Goal: Task Accomplishment & Management: Manage account settings

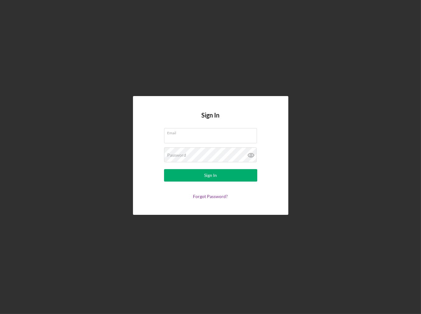
type input "[EMAIL_ADDRESS][DOMAIN_NAME]"
click at [192, 182] on form "Email [EMAIL_ADDRESS][DOMAIN_NAME] Password Sign In Forgot Password?" at bounding box center [211, 163] width 124 height 71
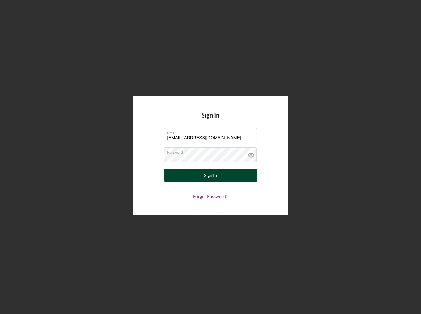
click at [193, 179] on button "Sign In" at bounding box center [210, 175] width 93 height 12
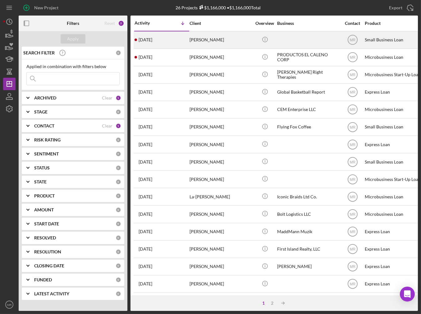
click at [177, 38] on div "[DATE] [PERSON_NAME]" at bounding box center [162, 40] width 54 height 16
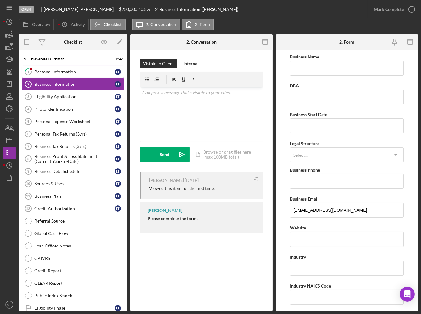
click at [72, 76] on link "1 Personal Information L T" at bounding box center [73, 72] width 103 height 12
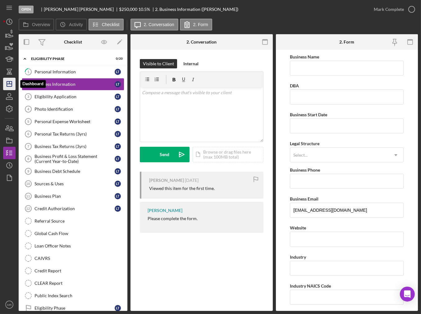
click at [9, 82] on line "button" at bounding box center [9, 82] width 0 height 2
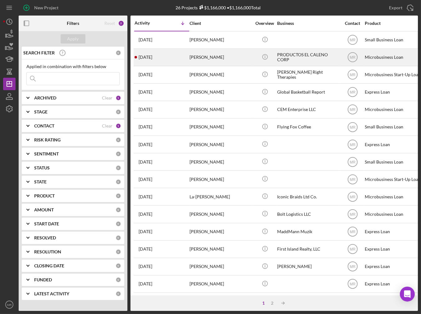
click at [176, 58] on div "[DATE] [PERSON_NAME]" at bounding box center [162, 57] width 54 height 16
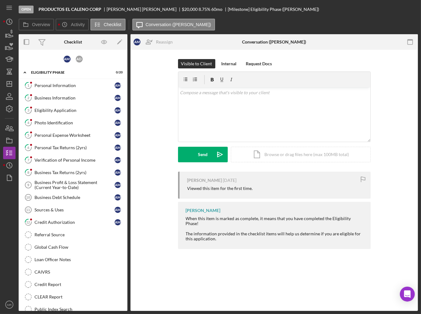
scroll to position [61, 0]
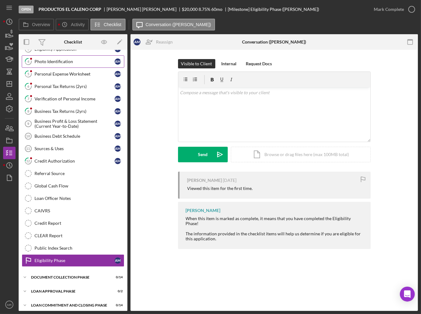
click at [56, 62] on div "Photo Identification" at bounding box center [74, 61] width 80 height 5
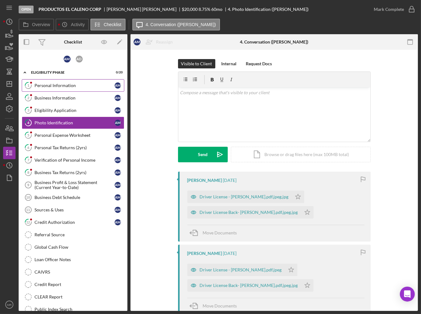
click at [54, 82] on link "1 Personal Information A M" at bounding box center [73, 85] width 103 height 12
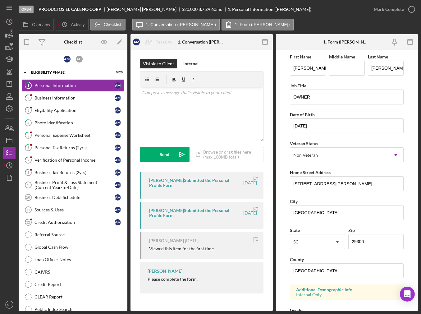
click at [56, 95] on div "Business Information" at bounding box center [74, 97] width 80 height 5
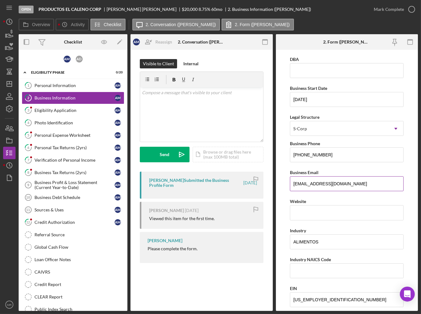
scroll to position [93, 0]
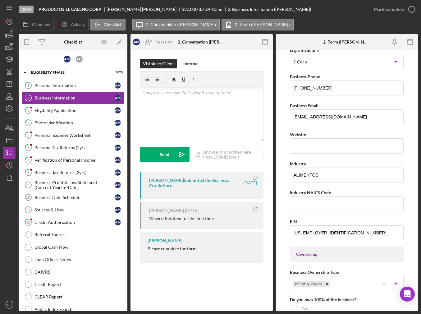
click at [86, 159] on div "Verification of Personal Income" at bounding box center [74, 160] width 80 height 5
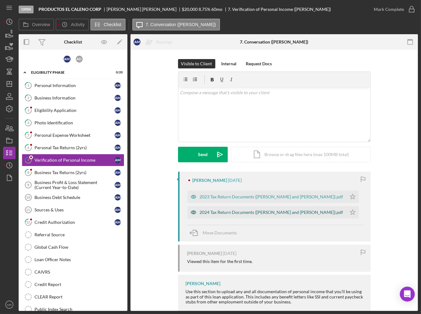
click at [241, 216] on div "2024 Tax Return Documents ([PERSON_NAME] and [PERSON_NAME]).pdf" at bounding box center [266, 212] width 159 height 12
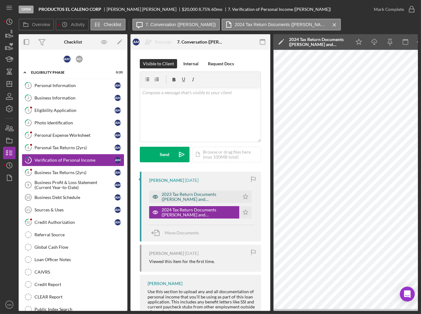
click at [205, 195] on div "2023 Tax Return Documents ([PERSON_NAME] and [PERSON_NAME]).pdf" at bounding box center [199, 197] width 75 height 10
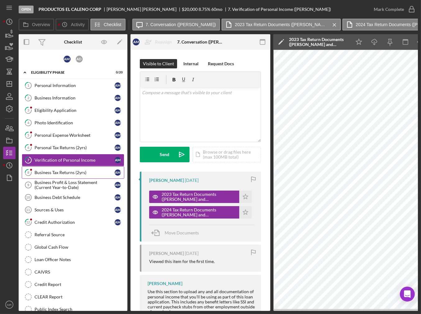
click at [81, 170] on div "Business Tax Returns (2yrs)" at bounding box center [74, 172] width 80 height 5
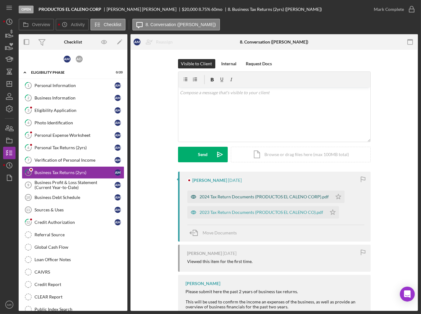
click at [271, 195] on div "2024 Tax Return Documents (PRODUCTOS EL CALENO CORP).pdf" at bounding box center [264, 196] width 129 height 5
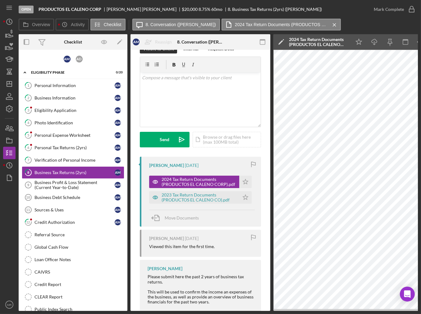
scroll to position [30, 0]
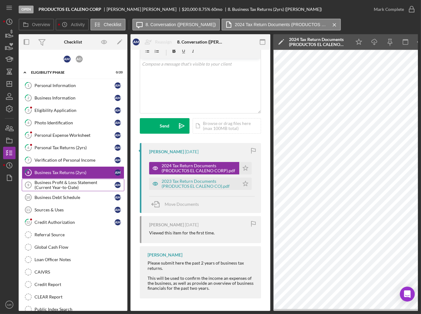
click at [77, 187] on div "Business Profit & Loss Statement (Current Year-to-Date)" at bounding box center [74, 185] width 80 height 10
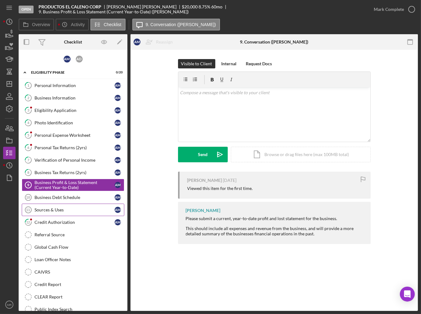
click at [84, 210] on div "Sources & Uses" at bounding box center [74, 209] width 80 height 5
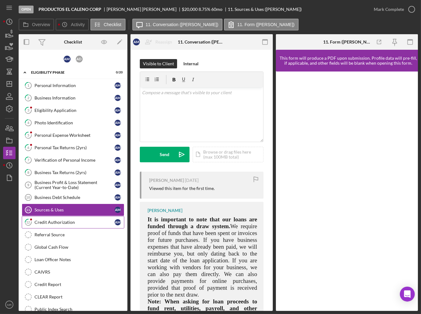
click at [85, 223] on link "12 Credit Authorization A M" at bounding box center [73, 222] width 103 height 12
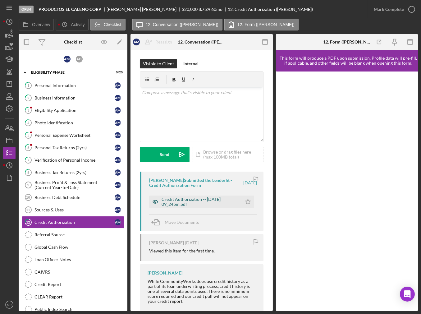
click at [181, 202] on div "Credit Authorization -- [DATE] 09_24pm.pdf" at bounding box center [200, 202] width 77 height 10
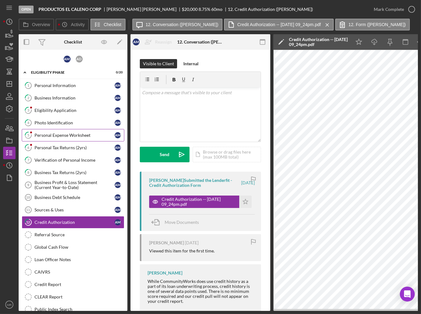
click at [79, 137] on link "5 Personal Expense Worksheet A M" at bounding box center [73, 135] width 103 height 12
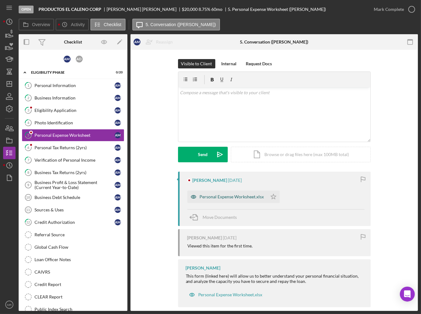
click at [231, 197] on div "Personal Expense Worksheet.xlsx" at bounding box center [232, 196] width 64 height 5
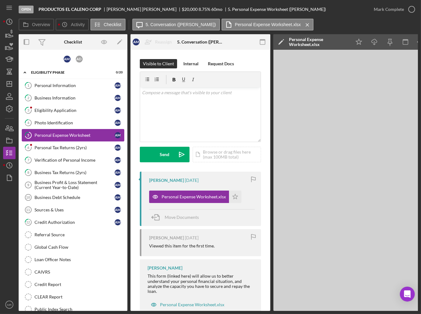
click at [72, 139] on link "5 Personal Expense Worksheet A M" at bounding box center [73, 135] width 103 height 12
click at [72, 141] on link "6 Personal Tax Returns (2yrs) A M" at bounding box center [73, 147] width 103 height 12
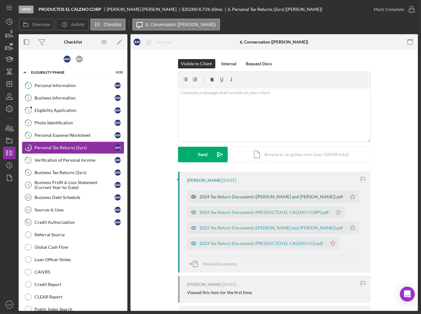
click at [280, 196] on div "2024 Tax Return Documents ([PERSON_NAME] and [PERSON_NAME]).pdf" at bounding box center [272, 196] width 144 height 5
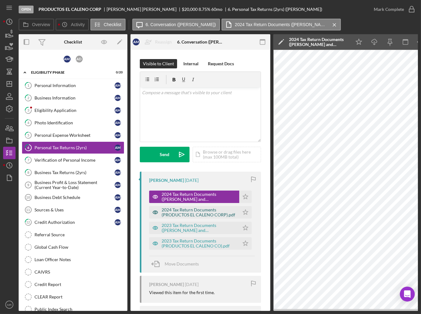
click at [213, 210] on div "2024 Tax Return Documents (PRODUCTOS EL CALENO CORP).pdf" at bounding box center [199, 212] width 75 height 10
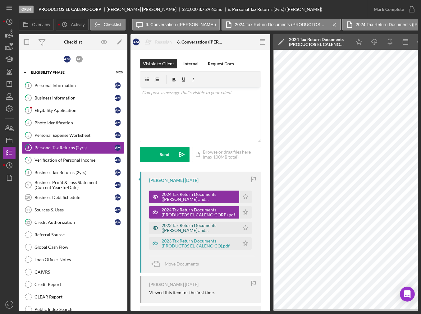
click at [210, 228] on div "2023 Tax Return Documents ([PERSON_NAME] and [PERSON_NAME]).pdf" at bounding box center [199, 228] width 75 height 10
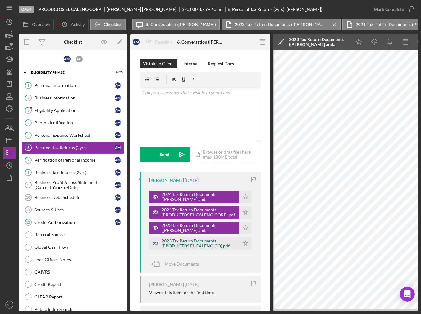
click at [215, 242] on div "2023 Tax Return Documents (PRODUCTOS EL CALENO CO).pdf" at bounding box center [199, 243] width 75 height 10
drag, startPoint x: 175, startPoint y: 309, endPoint x: 182, endPoint y: 309, distance: 7.2
click at [182, 309] on div "Overview Internal Workflow Stage Open Icon/Dropdown Arrow Archive (can unarchiv…" at bounding box center [218, 172] width 399 height 277
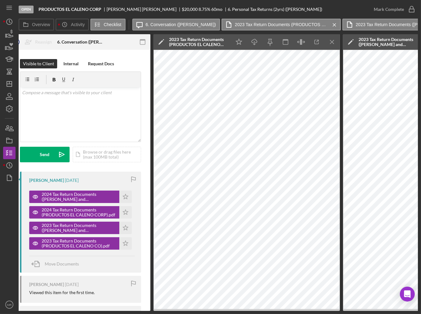
scroll to position [0, 99]
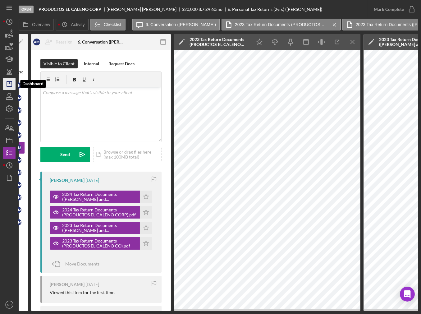
click at [7, 87] on icon "Icon/Dashboard" at bounding box center [10, 84] width 16 height 16
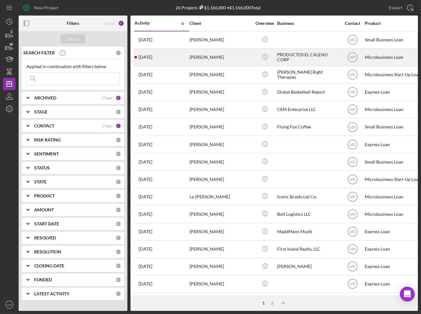
click at [175, 61] on div "[DATE] [PERSON_NAME]" at bounding box center [162, 57] width 54 height 16
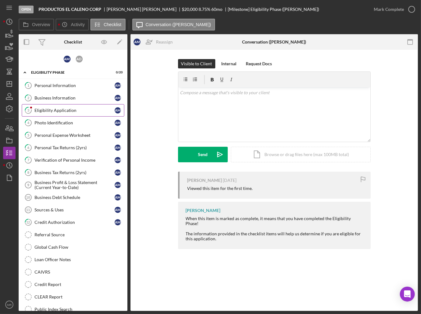
click at [59, 111] on div "Eligibility Application" at bounding box center [74, 110] width 80 height 5
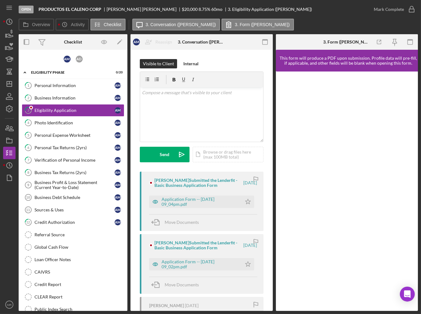
click at [212, 213] on div "[PERSON_NAME] Submitted the Lenderfit - Basic Business Application Form [DATE] …" at bounding box center [202, 201] width 124 height 59
click at [213, 207] on div "Application Form -- [DATE] 09_04pm.pdf" at bounding box center [200, 202] width 77 height 10
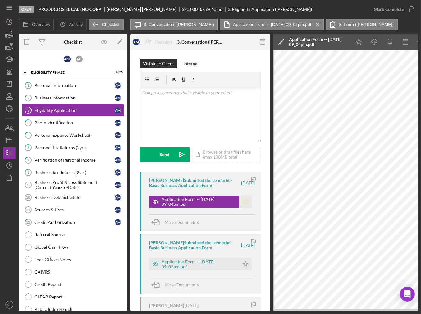
click at [247, 208] on icon "Icon/Star" at bounding box center [245, 201] width 12 height 12
click at [57, 83] on div "Personal Information" at bounding box center [74, 85] width 80 height 5
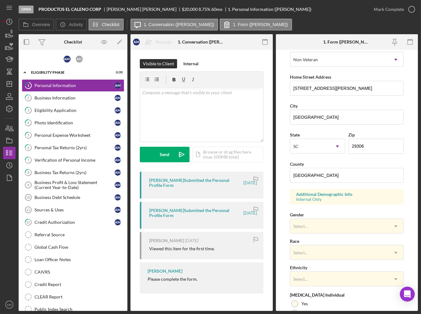
scroll to position [152, 0]
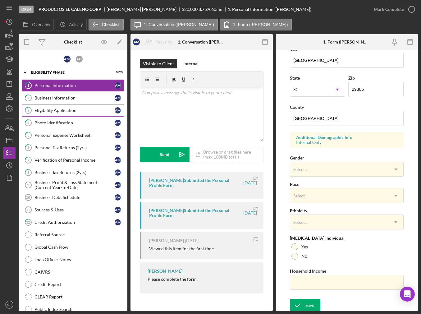
click at [64, 104] on link "3 Eligibility Application A M" at bounding box center [73, 110] width 103 height 12
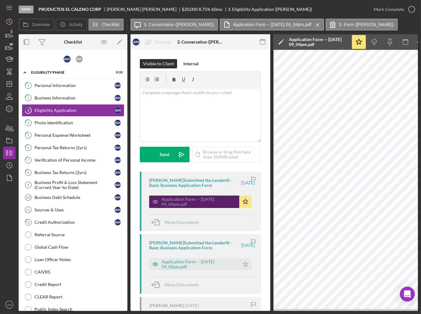
click at [204, 207] on div "Application Form -- [DATE] 09_04pm.pdf" at bounding box center [199, 202] width 75 height 10
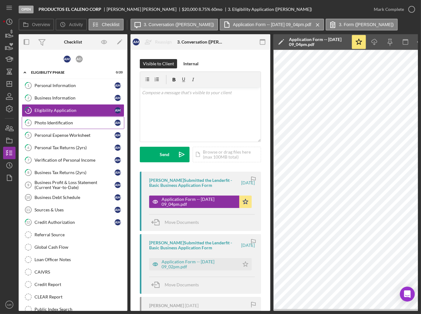
click at [69, 122] on div "Photo Identification" at bounding box center [74, 122] width 80 height 5
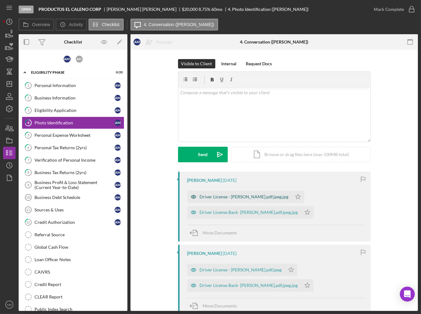
click at [256, 196] on div "Driver License - [PERSON_NAME].pdf.jpeg.jpg" at bounding box center [244, 196] width 89 height 5
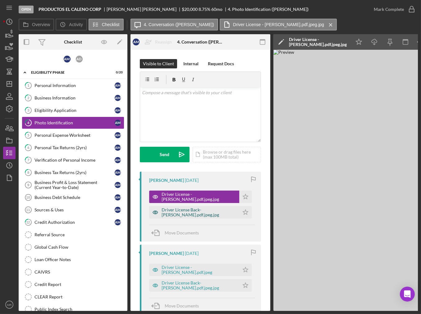
click at [220, 210] on div "Driver License Back- [PERSON_NAME].pdf.jpeg.jpg" at bounding box center [199, 212] width 75 height 10
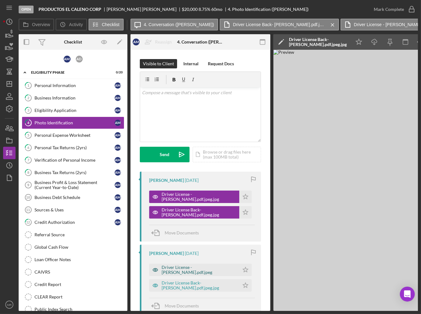
click at [208, 266] on div "Driver License - [PERSON_NAME].pdf.jpeg" at bounding box center [199, 270] width 75 height 10
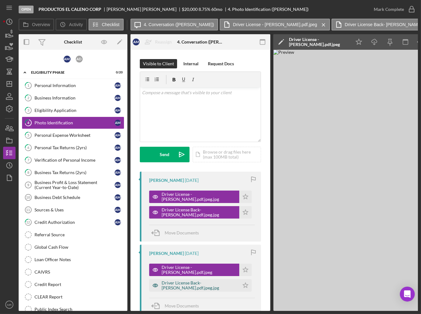
click at [208, 291] on div "Driver License Back- [PERSON_NAME].pdf.jpeg.jpg" at bounding box center [194, 285] width 90 height 12
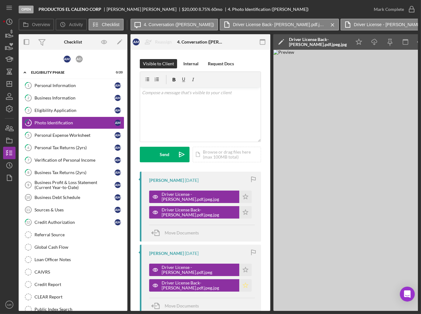
click at [248, 286] on icon "Icon/Star" at bounding box center [245, 285] width 12 height 12
click at [243, 265] on icon "Icon/Star" at bounding box center [245, 270] width 12 height 12
click at [239, 210] on icon "Icon/Star" at bounding box center [245, 212] width 12 height 12
click at [243, 195] on icon "Icon/Star" at bounding box center [245, 196] width 12 height 12
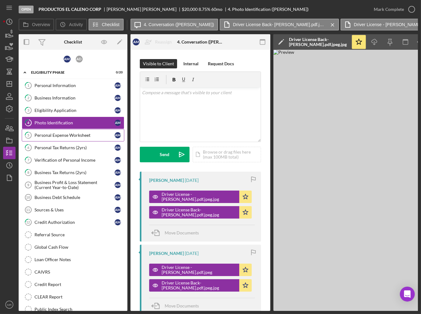
click at [84, 131] on link "5 Personal Expense Worksheet A M" at bounding box center [73, 135] width 103 height 12
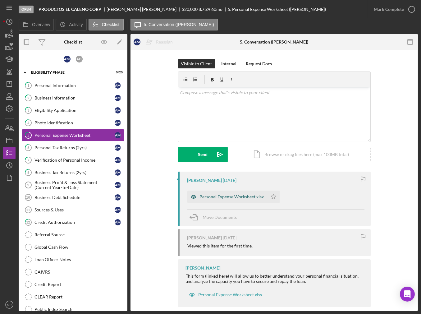
click at [260, 196] on div "Personal Expense Worksheet.xlsx" at bounding box center [232, 196] width 64 height 5
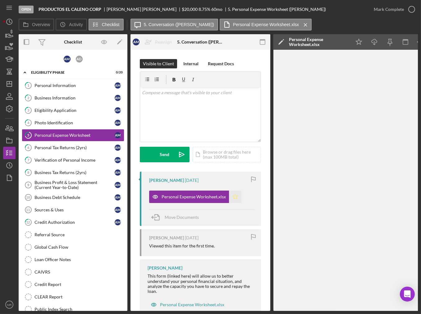
click at [235, 197] on icon "Icon/Star" at bounding box center [235, 196] width 12 height 12
click at [63, 145] on div "Personal Tax Returns (2yrs)" at bounding box center [74, 147] width 80 height 5
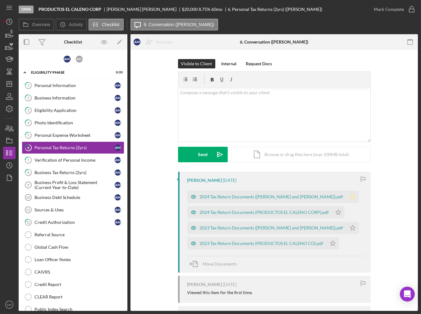
click at [346, 195] on icon "Icon/Star" at bounding box center [352, 196] width 12 height 12
click at [336, 211] on polygon "button" at bounding box center [338, 211] width 5 height 5
click at [346, 226] on icon "Icon/Star" at bounding box center [352, 228] width 12 height 12
click at [334, 242] on icon "Icon/Star" at bounding box center [333, 243] width 12 height 12
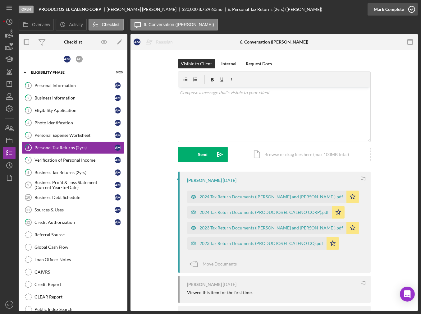
click at [404, 7] on button "Mark Complete" at bounding box center [393, 9] width 50 height 12
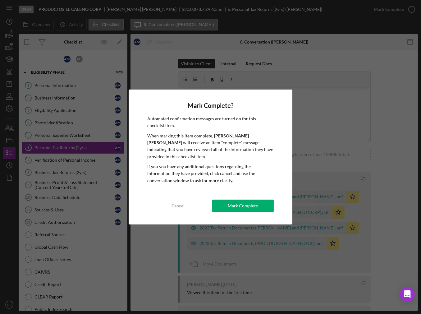
click at [251, 212] on div "Mark Complete? Automated confirmation messages are turned on for this checklist…" at bounding box center [211, 156] width 164 height 135
click at [245, 206] on div "Mark Complete" at bounding box center [243, 206] width 30 height 12
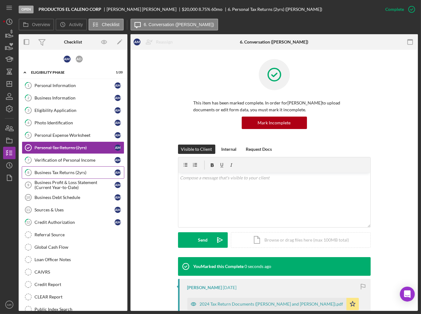
click at [83, 170] on div "Business Tax Returns (2yrs)" at bounding box center [74, 172] width 80 height 5
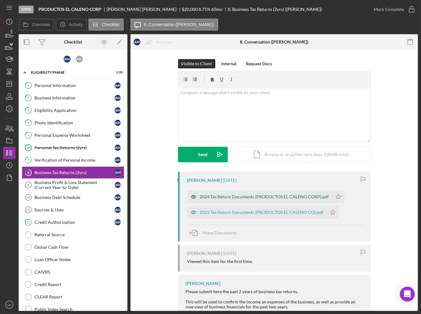
click at [308, 199] on div "2024 Tax Return Documents (PRODUCTOS EL CALENO CORP).pdf" at bounding box center [259, 196] width 145 height 12
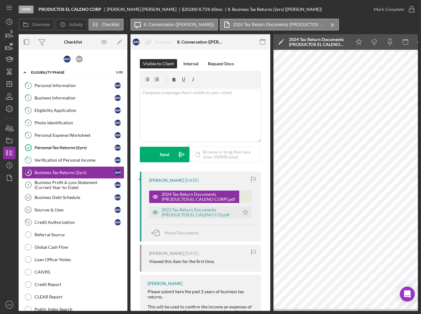
click at [245, 197] on icon "Icon/Star" at bounding box center [245, 196] width 12 height 12
click at [243, 210] on polygon "button" at bounding box center [245, 211] width 5 height 5
click at [401, 15] on div "Mark Complete" at bounding box center [389, 9] width 30 height 12
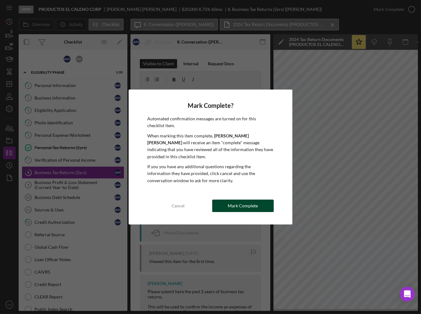
click at [258, 207] on button "Mark Complete" at bounding box center [243, 206] width 62 height 12
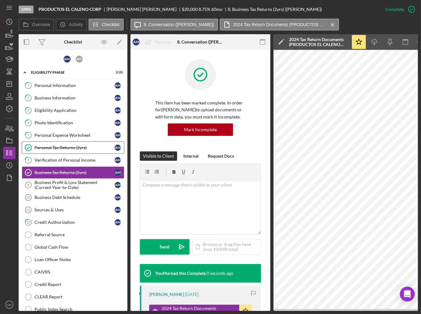
click at [78, 147] on div "Personal Tax Returns (2yrs)" at bounding box center [74, 147] width 80 height 5
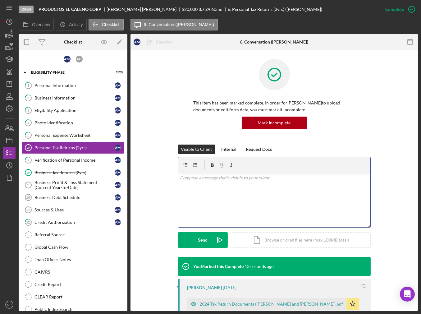
click at [244, 195] on div "v Color teal Color pink Remove color Add row above Add row below Add column bef…" at bounding box center [274, 200] width 192 height 54
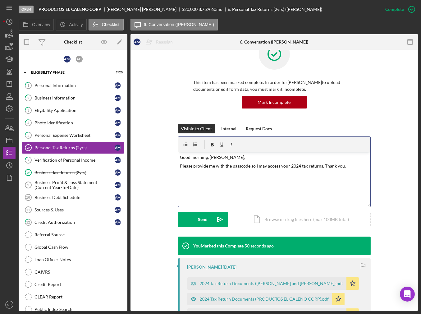
scroll to position [31, 0]
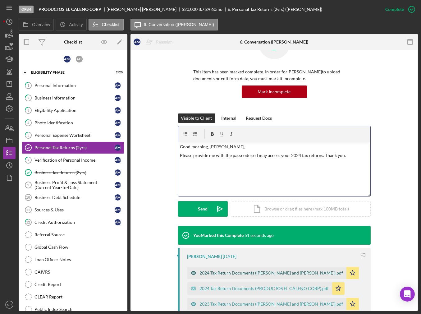
click at [255, 274] on div "2024 Tax Return Documents ([PERSON_NAME] and [PERSON_NAME]).pdf" at bounding box center [272, 272] width 144 height 5
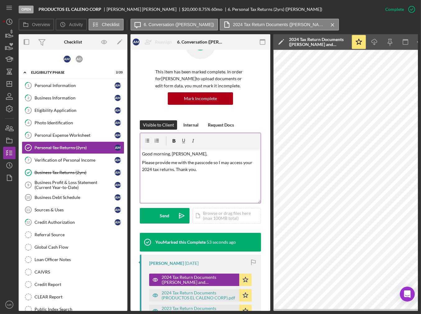
click at [211, 167] on p "Please provide me with the passcode so I may access your 2024 tax returns. Than…" at bounding box center [200, 166] width 117 height 14
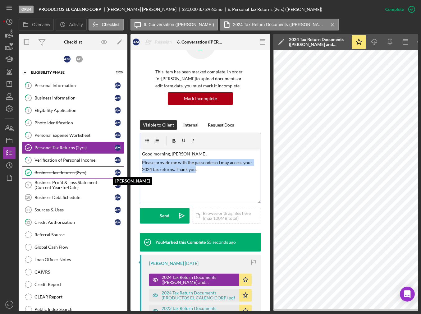
drag, startPoint x: 195, startPoint y: 178, endPoint x: 122, endPoint y: 169, distance: 73.6
click at [122, 169] on div "Overview Internal Workflow Stage Open Icon/Dropdown Arrow Archive (can unarchiv…" at bounding box center [218, 172] width 399 height 277
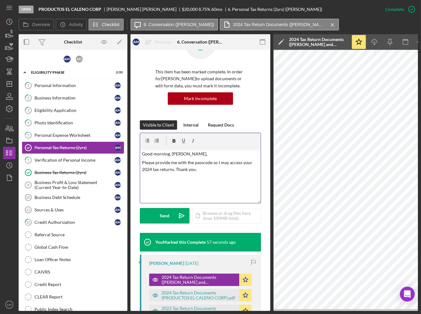
drag, startPoint x: 189, startPoint y: 172, endPoint x: 201, endPoint y: 195, distance: 26.0
click at [202, 201] on div "v Color teal Color pink Remove color Add row above Add row below Add column bef…" at bounding box center [200, 176] width 121 height 54
drag, startPoint x: 200, startPoint y: 179, endPoint x: 131, endPoint y: 166, distance: 70.5
click at [131, 166] on div "This item has been marked complete. In order for [PERSON_NAME] to upload docume…" at bounding box center [201, 229] width 140 height 420
click at [180, 177] on p "Thank you for your interest in a loan with us here at CommunityWorks, Please pr…" at bounding box center [200, 169] width 117 height 21
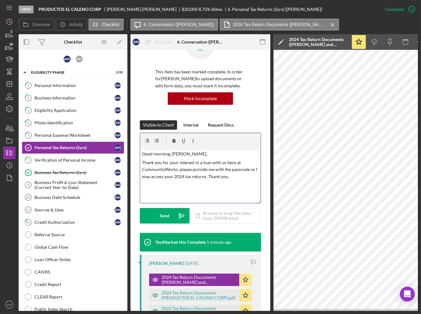
click at [243, 180] on p "Thank you for your interest in a loan with us here at CommunityWorks, please pr…" at bounding box center [200, 169] width 117 height 21
click at [148, 223] on button "Send Icon/icon-invite-send" at bounding box center [165, 216] width 50 height 16
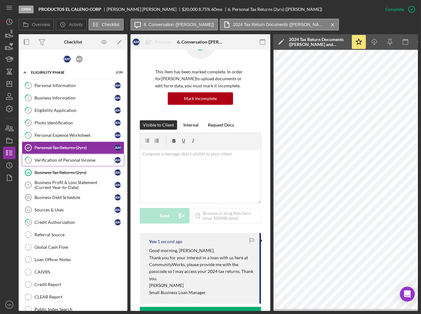
click at [95, 160] on div "Verification of Personal Income" at bounding box center [74, 160] width 80 height 5
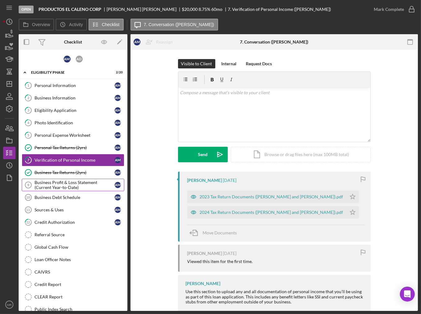
click at [83, 182] on div "Business Profit & Loss Statement (Current Year-to-Date)" at bounding box center [74, 185] width 80 height 10
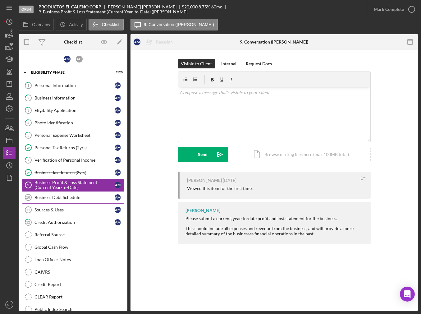
click at [70, 198] on link "Business Debt Schedule 10 Business Debt Schedule A M" at bounding box center [73, 197] width 103 height 12
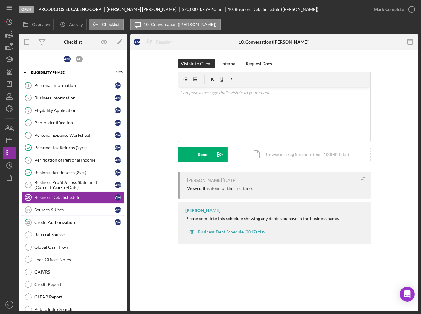
click at [57, 209] on div "Sources & Uses" at bounding box center [74, 209] width 80 height 5
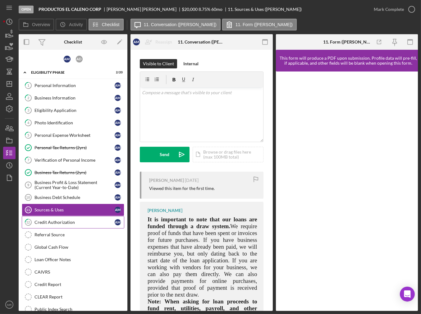
click at [55, 220] on div "Credit Authorization" at bounding box center [74, 222] width 80 height 5
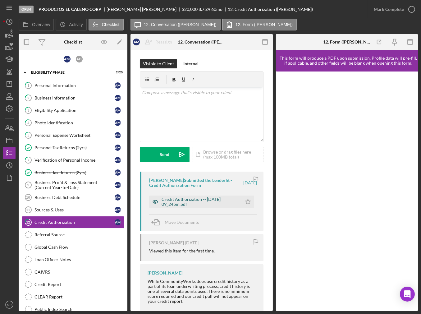
click at [185, 200] on div "Credit Authorization -- [DATE] 09_24pm.pdf" at bounding box center [200, 202] width 77 height 10
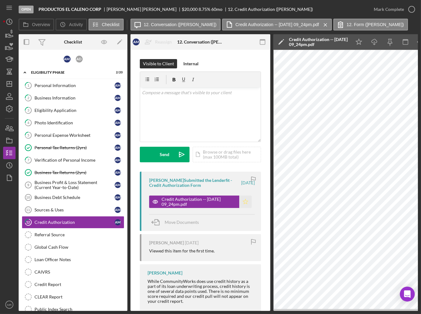
click at [243, 202] on icon "Icon/Star" at bounding box center [245, 201] width 12 height 12
click at [405, 14] on icon "button" at bounding box center [412, 10] width 16 height 16
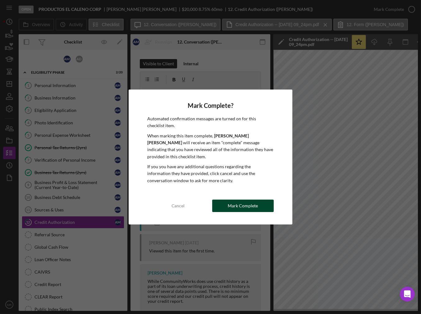
click at [255, 209] on div "Mark Complete" at bounding box center [243, 206] width 30 height 12
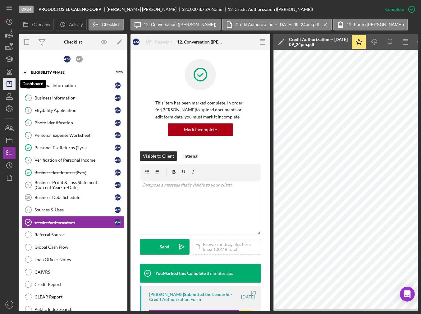
click at [10, 85] on icon "Icon/Dashboard" at bounding box center [10, 84] width 16 height 16
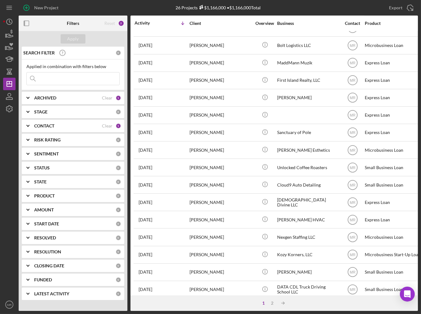
scroll to position [175, 0]
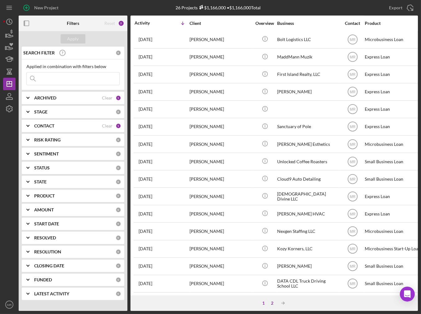
click at [269, 302] on div "2" at bounding box center [272, 302] width 9 height 5
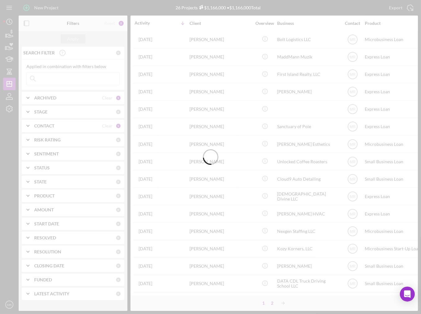
scroll to position [0, 0]
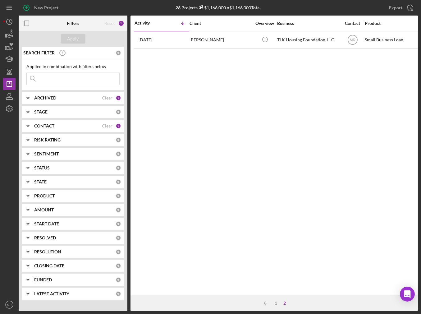
click at [281, 303] on div "2" at bounding box center [285, 302] width 9 height 5
click at [277, 303] on div "1" at bounding box center [276, 302] width 9 height 5
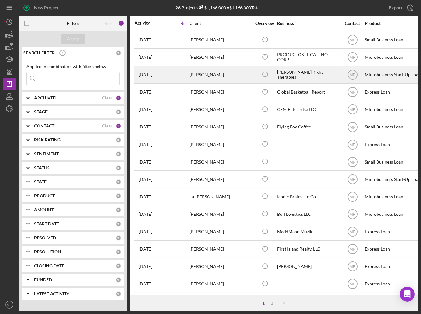
click at [215, 73] on div "[PERSON_NAME]" at bounding box center [221, 75] width 62 height 16
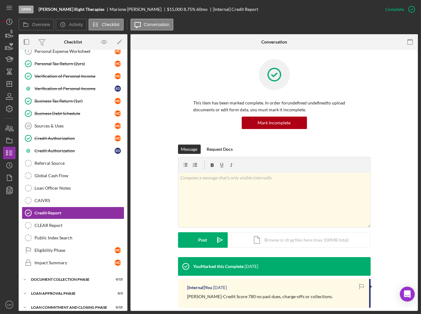
scroll to position [110, 0]
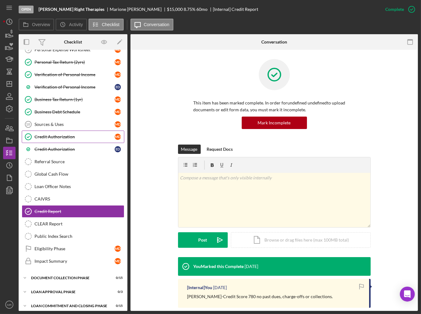
click at [69, 137] on link "Credit Authorization Credit Authorization M D" at bounding box center [73, 137] width 103 height 12
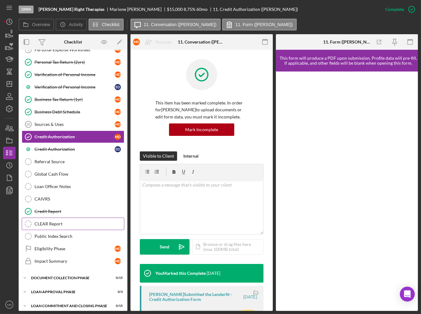
click at [74, 218] on link "CLEAR Report CLEAR Report" at bounding box center [73, 224] width 103 height 12
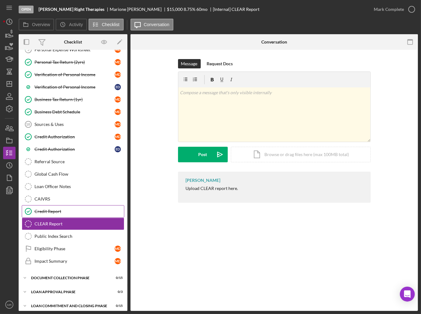
click at [74, 209] on div "Credit Report" at bounding box center [78, 211] width 89 height 5
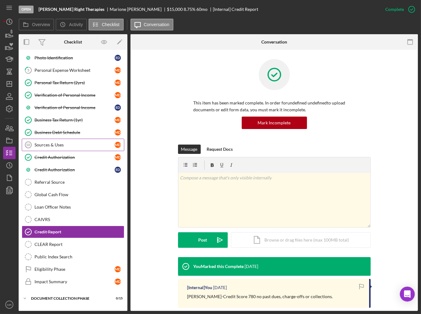
scroll to position [79, 0]
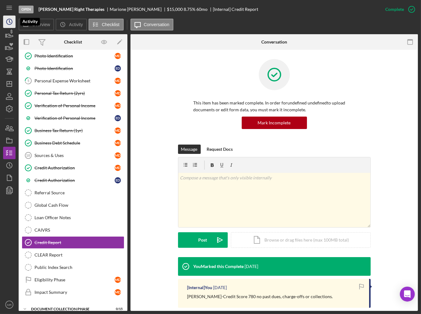
click at [8, 21] on icon "Icon/History" at bounding box center [10, 22] width 16 height 16
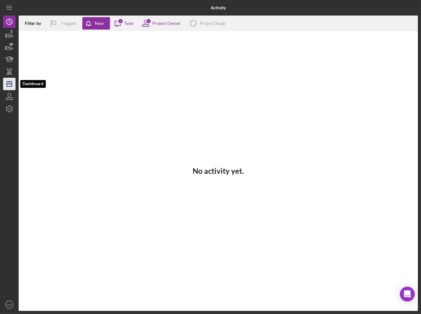
click at [12, 88] on icon "Icon/Dashboard" at bounding box center [10, 84] width 16 height 16
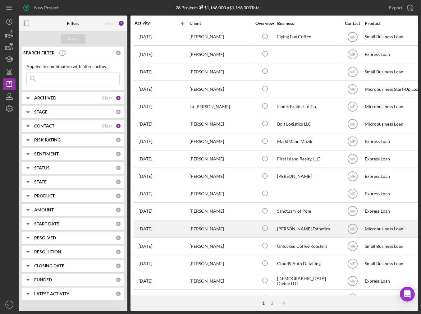
scroll to position [175, 0]
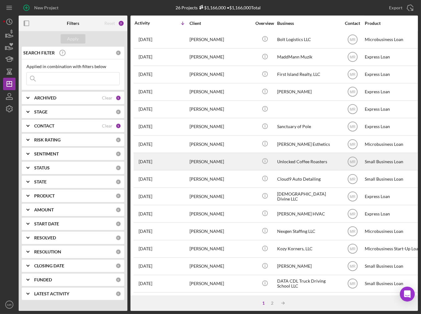
click at [213, 157] on div "[PERSON_NAME]" at bounding box center [221, 161] width 62 height 16
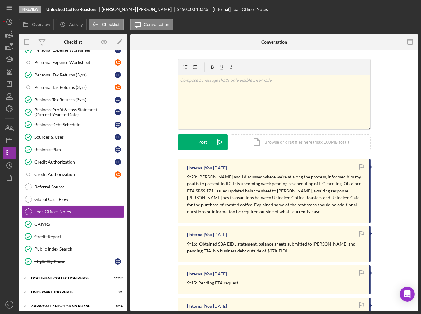
scroll to position [110, 0]
